Goal: Obtain resource: Obtain resource

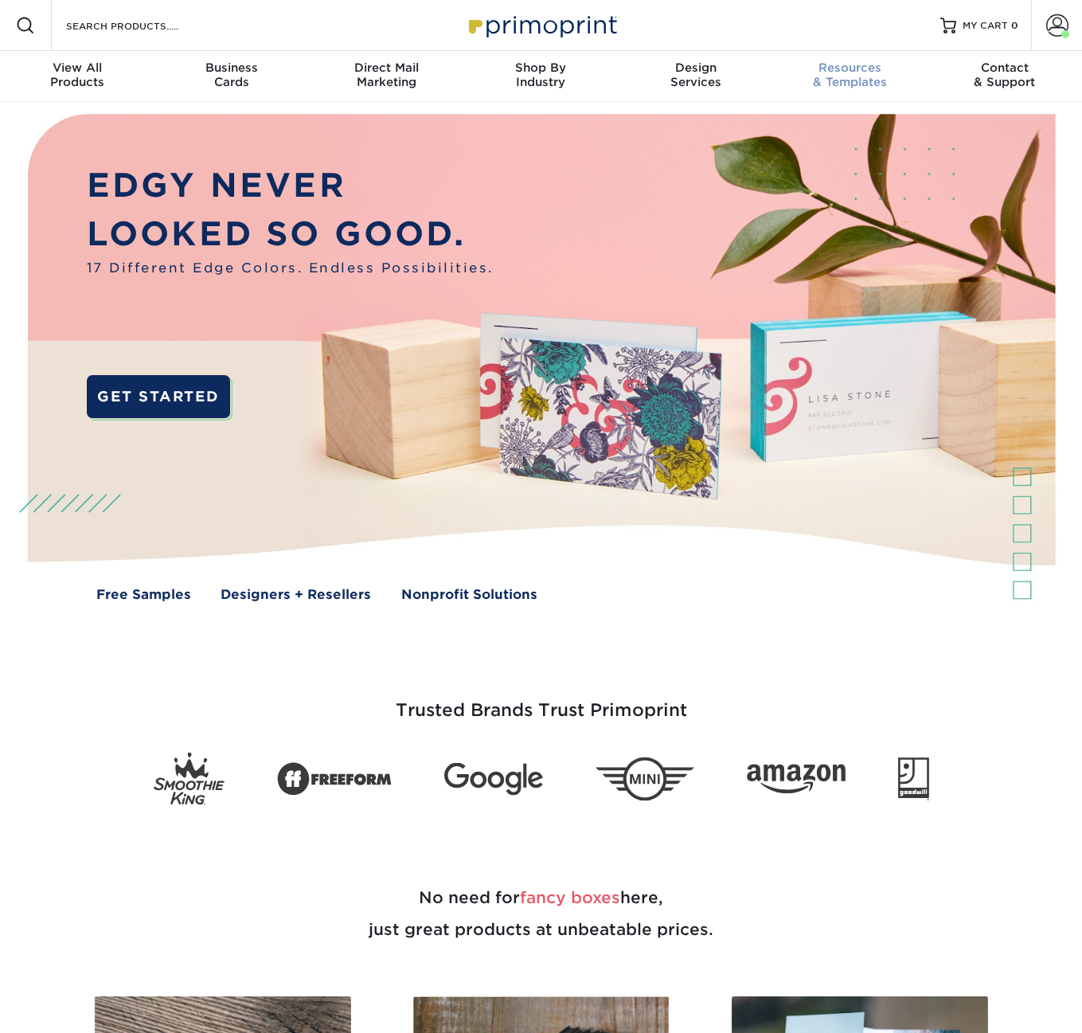
click at [818, 76] on div "Resources & Templates" at bounding box center [850, 75] width 154 height 29
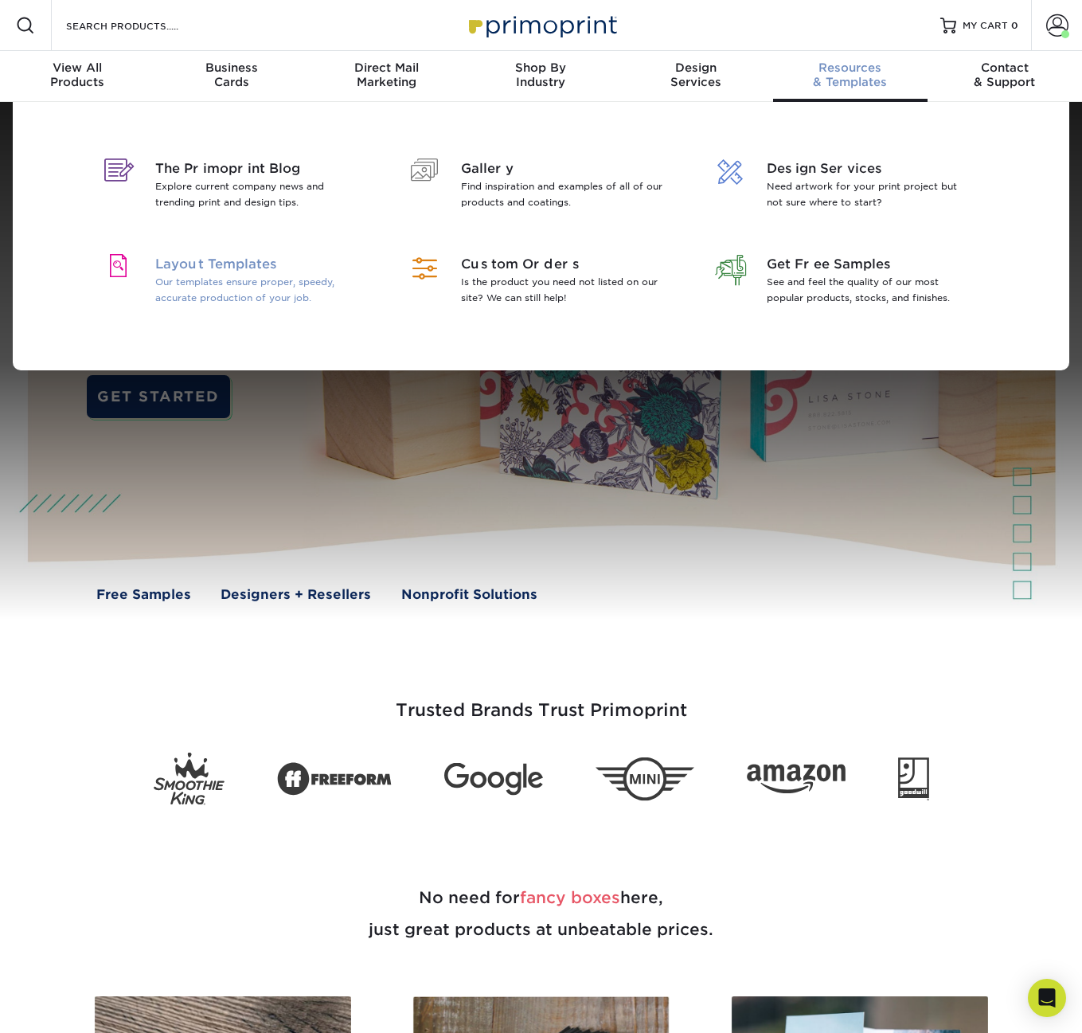
click at [293, 282] on p "Our templates ensure proper, speedy, accurate production of your job." at bounding box center [258, 290] width 206 height 32
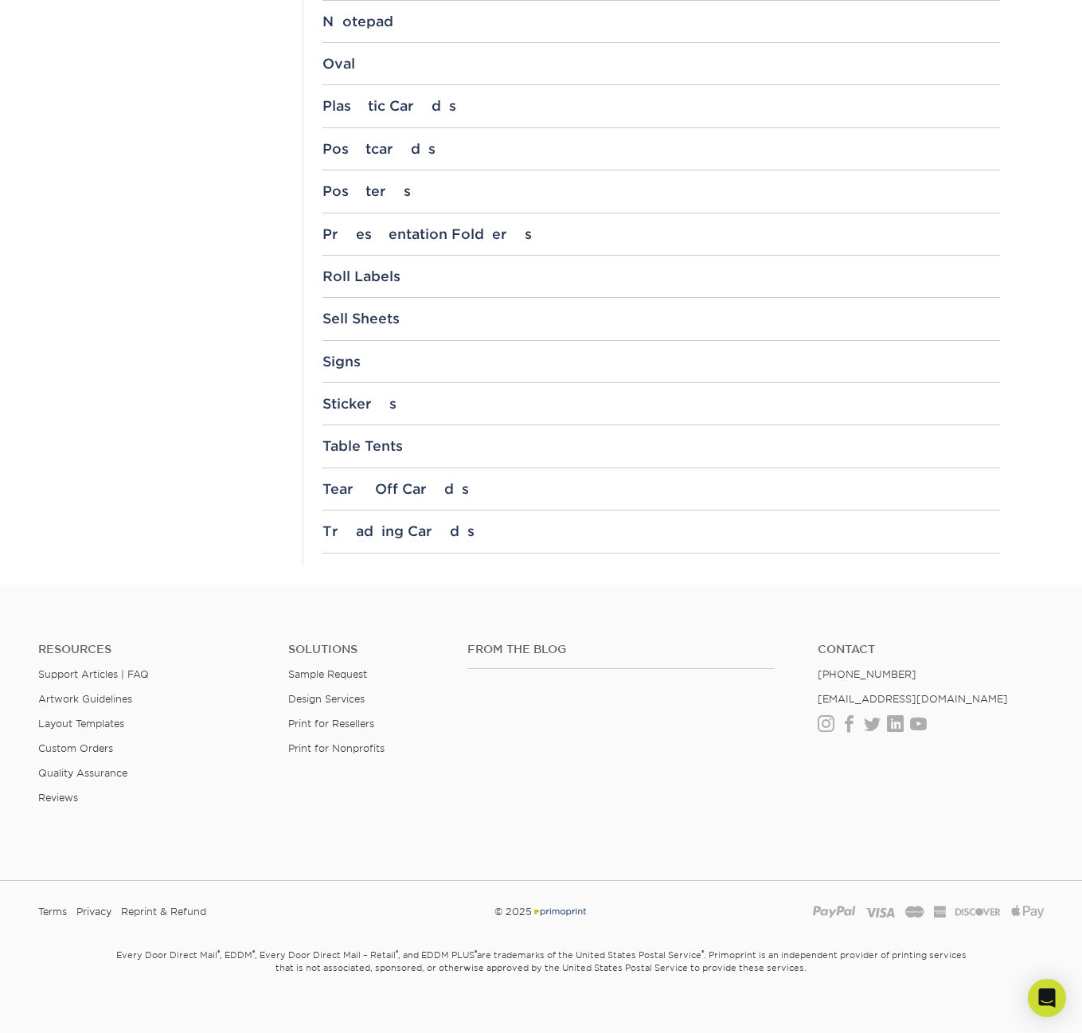
scroll to position [1627, 0]
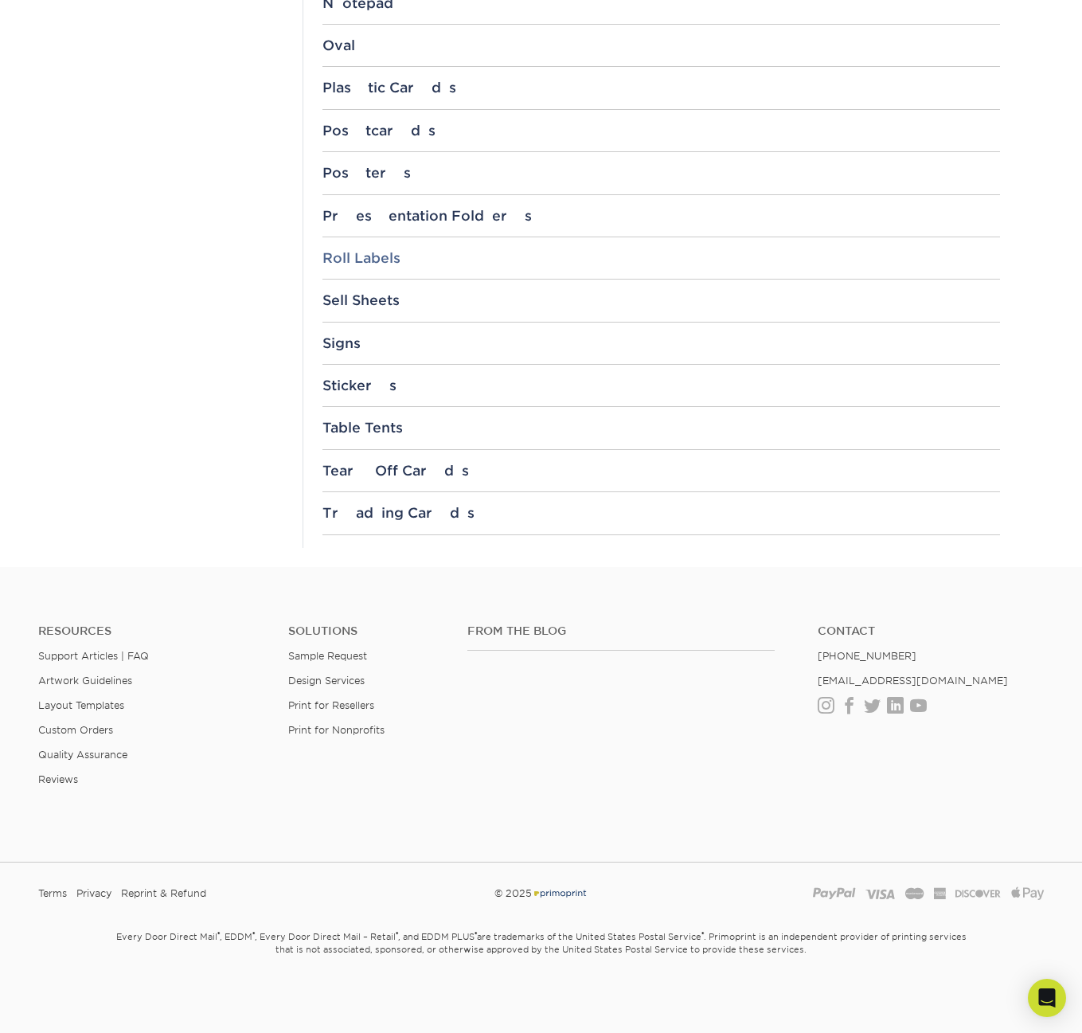
click at [386, 264] on div "Roll Labels" at bounding box center [661, 258] width 678 height 16
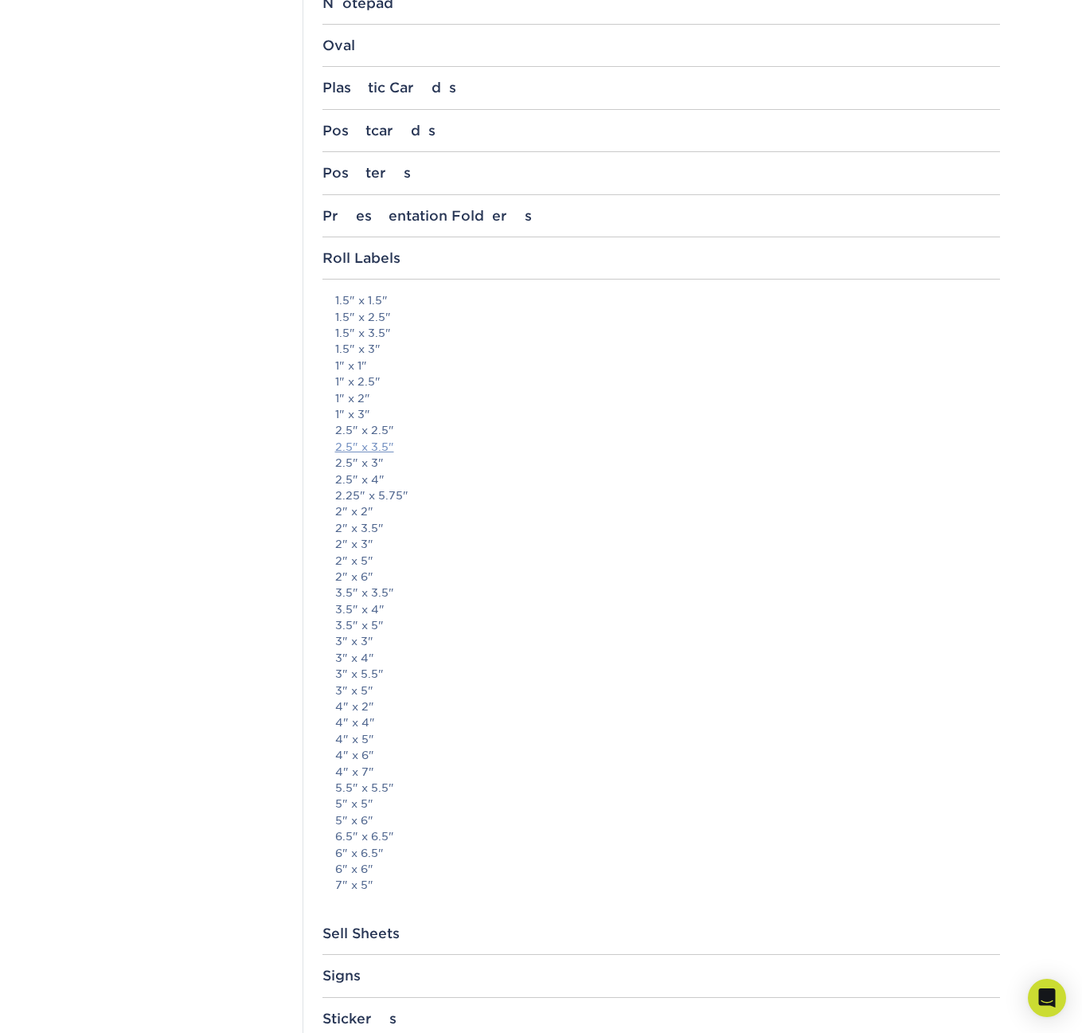
click at [374, 443] on link "2.5" x 3.5"" at bounding box center [364, 446] width 59 height 13
